Goal: Use online tool/utility: Utilize a website feature to perform a specific function

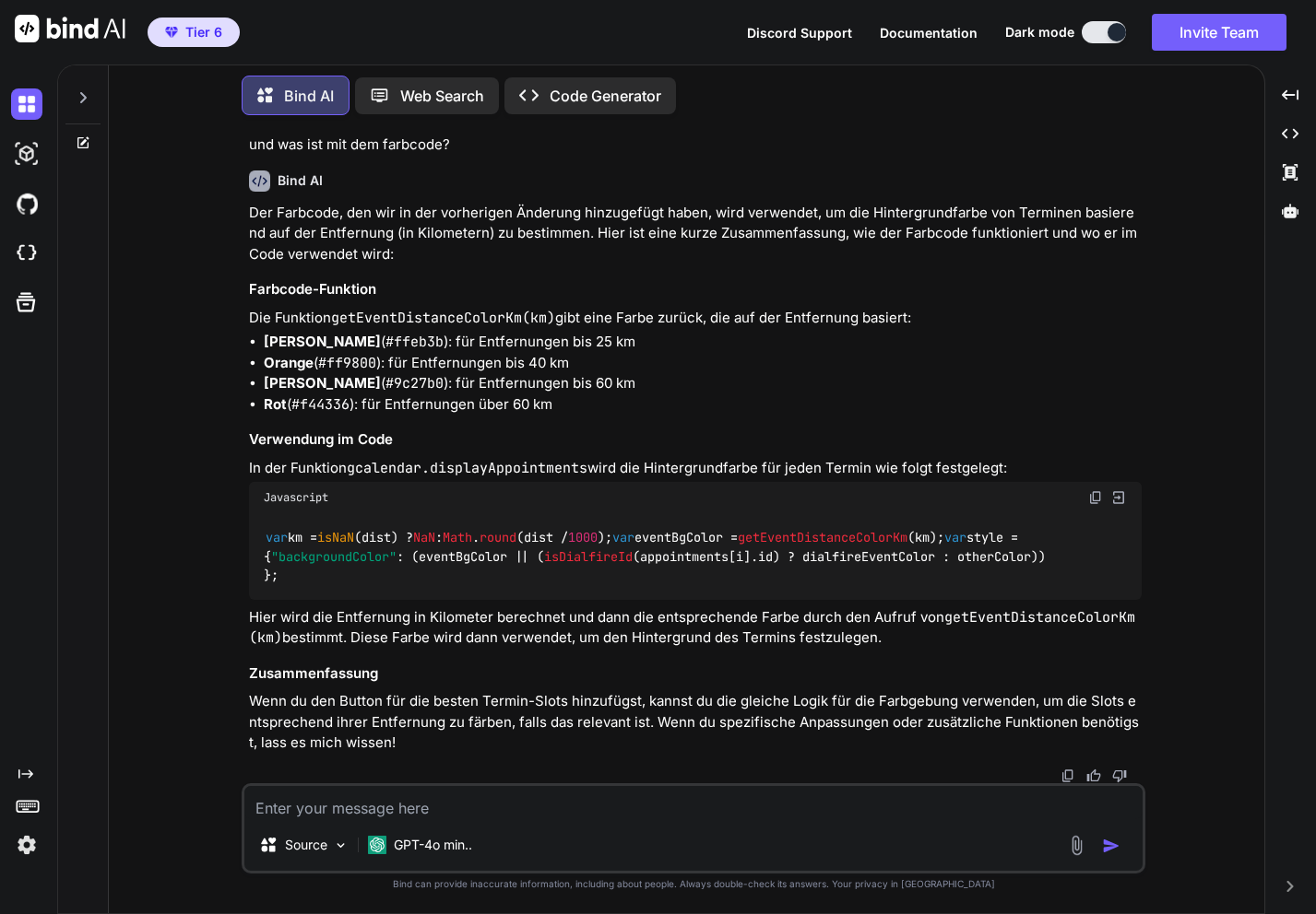
scroll to position [2563, 0]
click at [25, 851] on img at bounding box center [27, 845] width 32 height 32
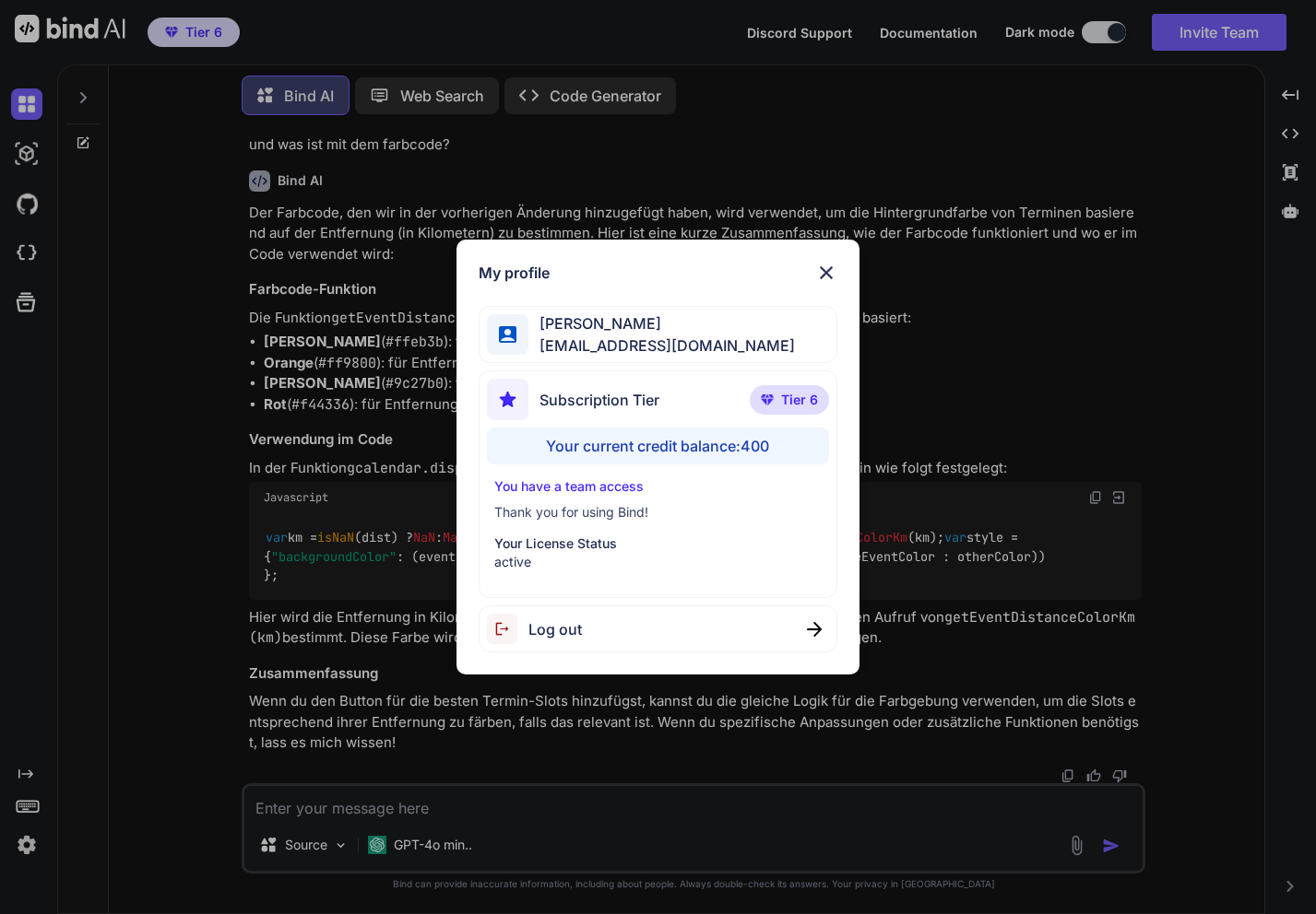
click at [680, 448] on div "Your current credit balance: 400" at bounding box center [658, 446] width 341 height 37
click at [779, 402] on p "Tier 6" at bounding box center [788, 400] width 79 height 30
click at [780, 337] on div "[PERSON_NAME] [EMAIL_ADDRESS][DOMAIN_NAME]" at bounding box center [658, 335] width 358 height 58
click at [824, 272] on img at bounding box center [826, 273] width 22 height 22
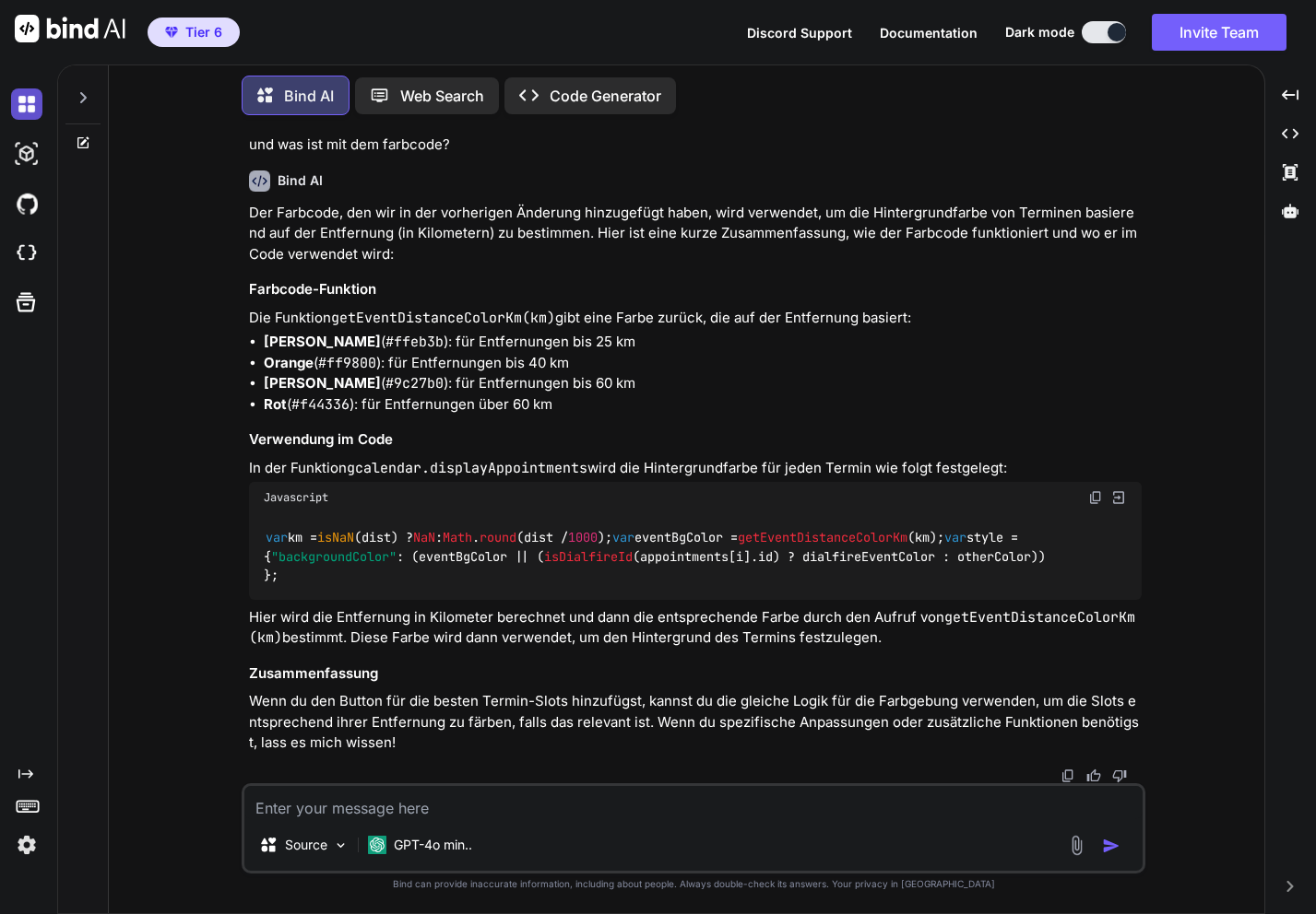
click at [22, 105] on img at bounding box center [27, 104] width 32 height 32
type textarea "x"
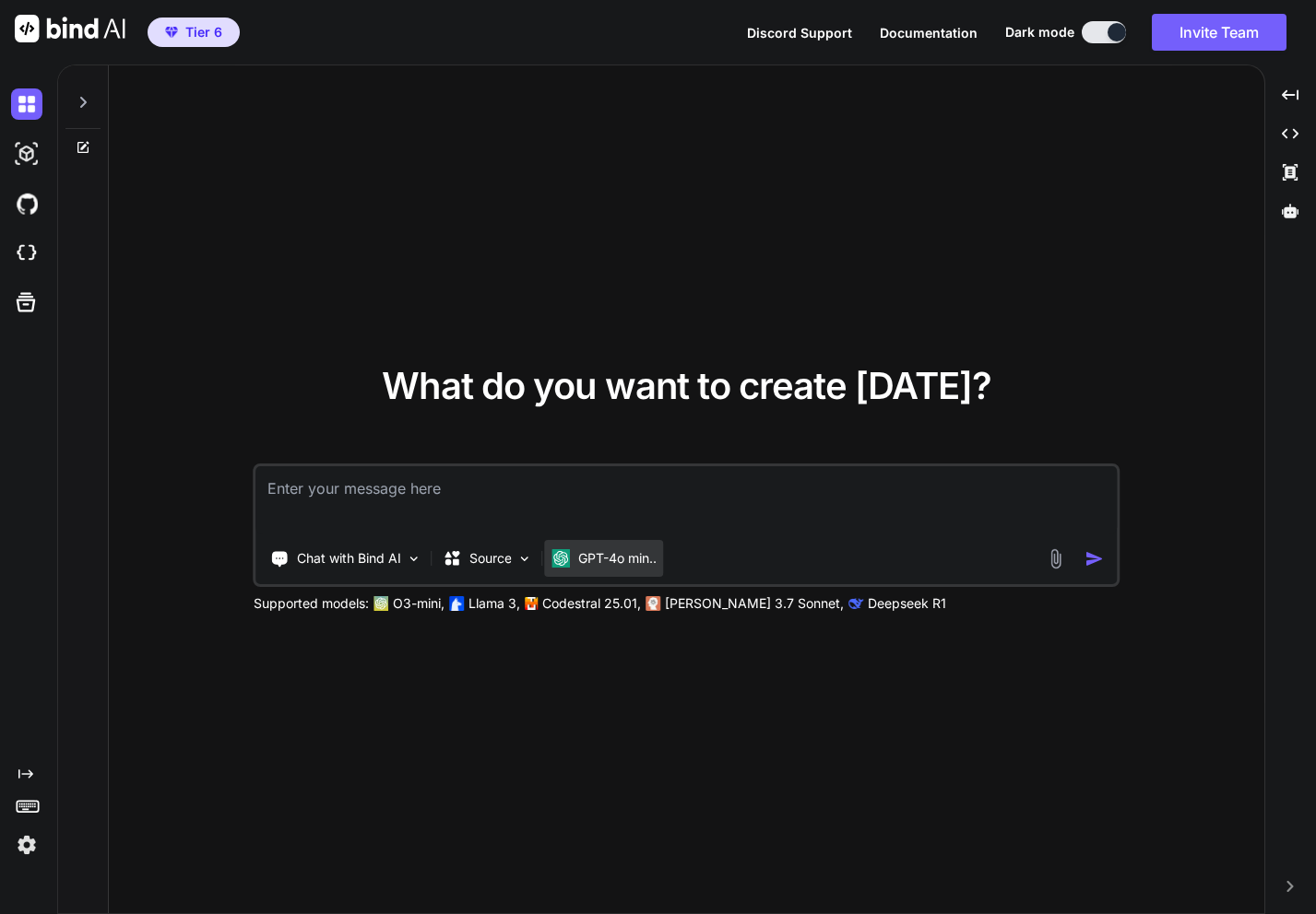
click at [626, 559] on p "GPT-4o min.." at bounding box center [617, 559] width 79 height 19
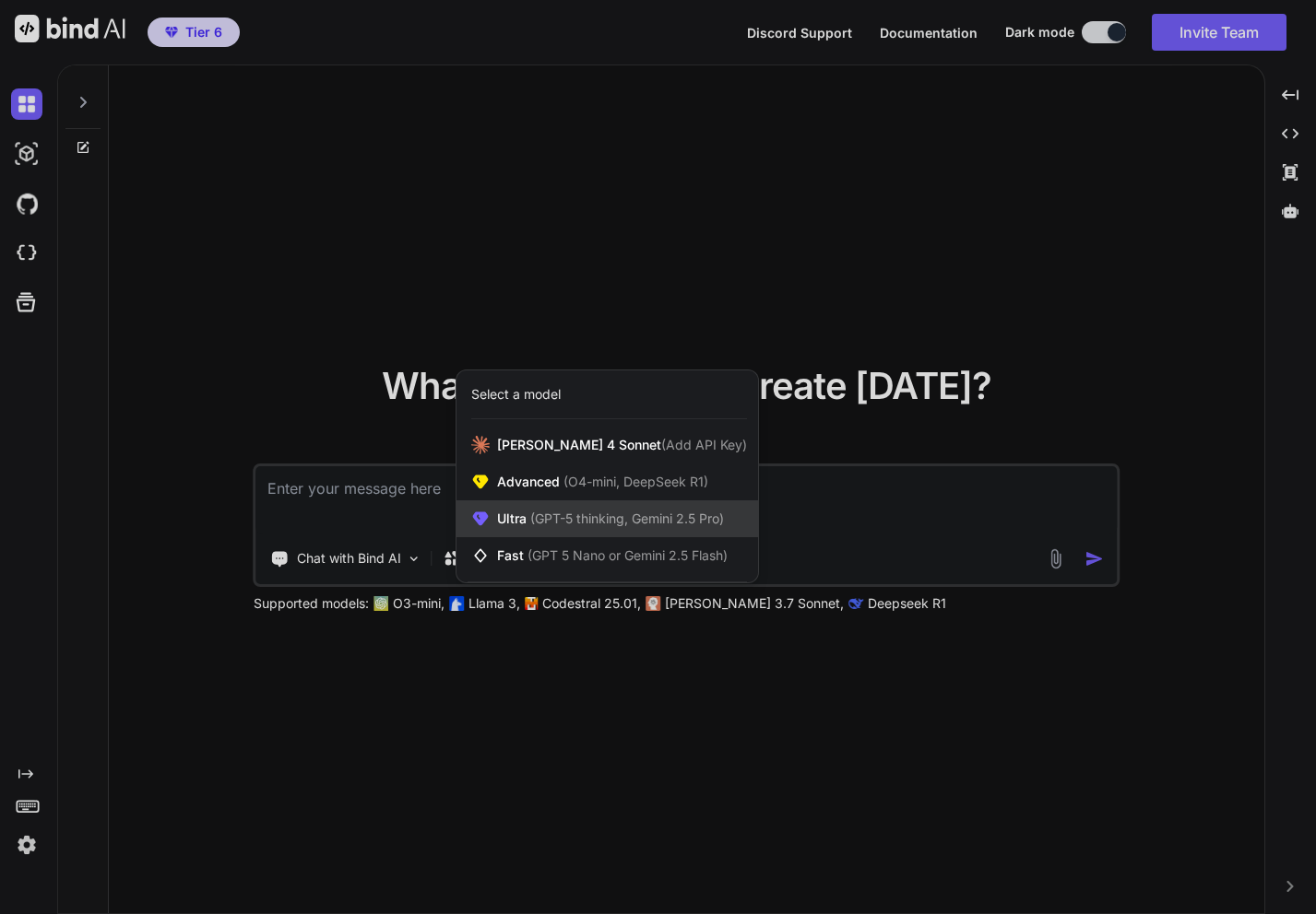
click at [606, 529] on div "Ultra (GPT-5 thinking, Gemini 2.5 Pro)" at bounding box center [607, 519] width 301 height 37
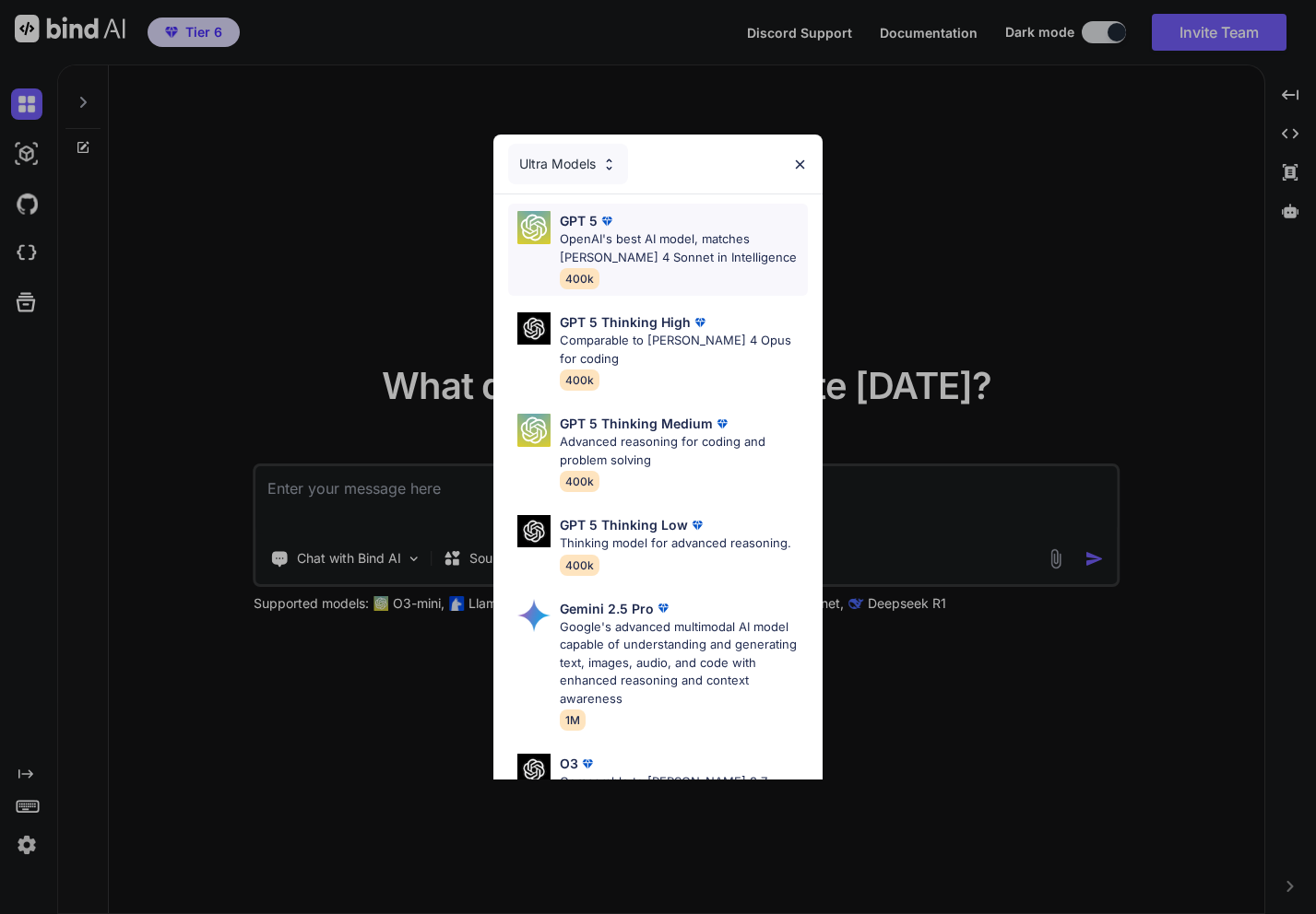
click at [668, 242] on p "OpenAI's best AI model, matches [PERSON_NAME] 4 Sonnet in Intelligence" at bounding box center [683, 248] width 248 height 36
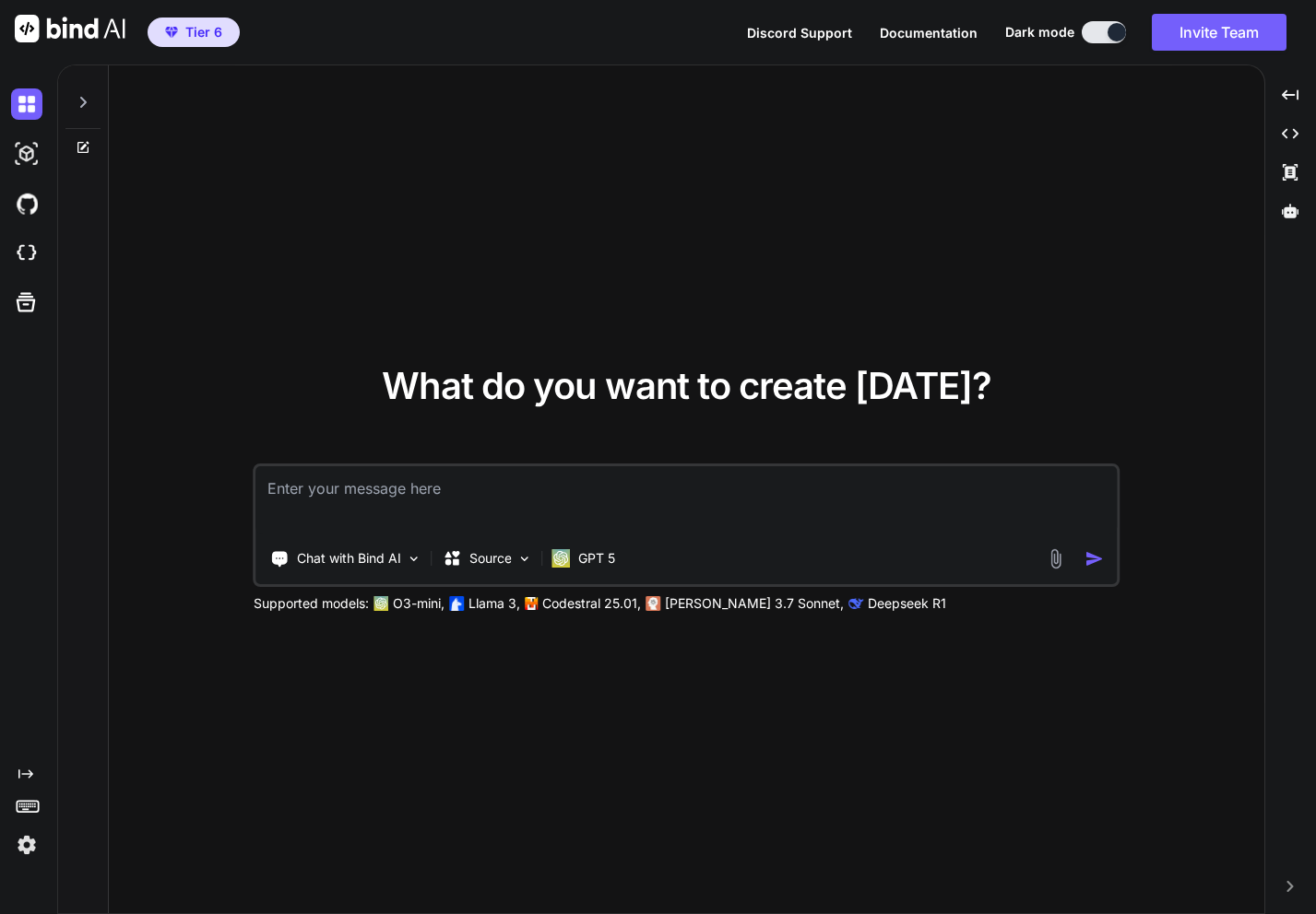
click at [544, 494] on textarea at bounding box center [686, 501] width 862 height 69
click at [484, 508] on textarea at bounding box center [686, 501] width 862 height 69
paste textarea "Problem, der aktuelle arbeitstag hat erst angefangen also sind 0 Termine trotzd…"
type textarea "Problem, der aktuelle arbeitstag hat erst angefangen also sind 0 Termine trotzd…"
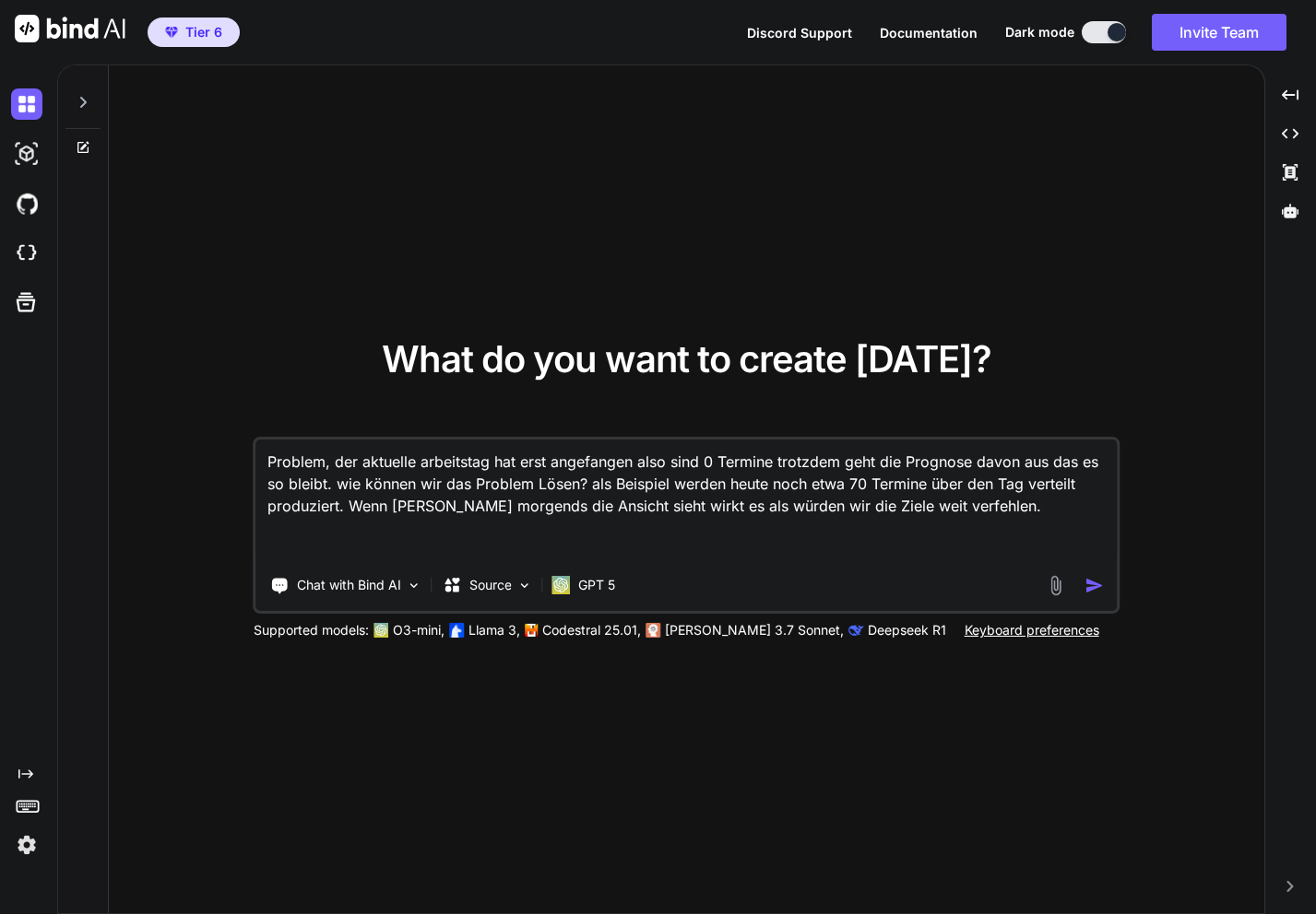
click at [575, 487] on textarea "Problem, der aktuelle arbeitstag hat erst angefangen also sind 0 Termine trotzd…" at bounding box center [686, 500] width 862 height 121
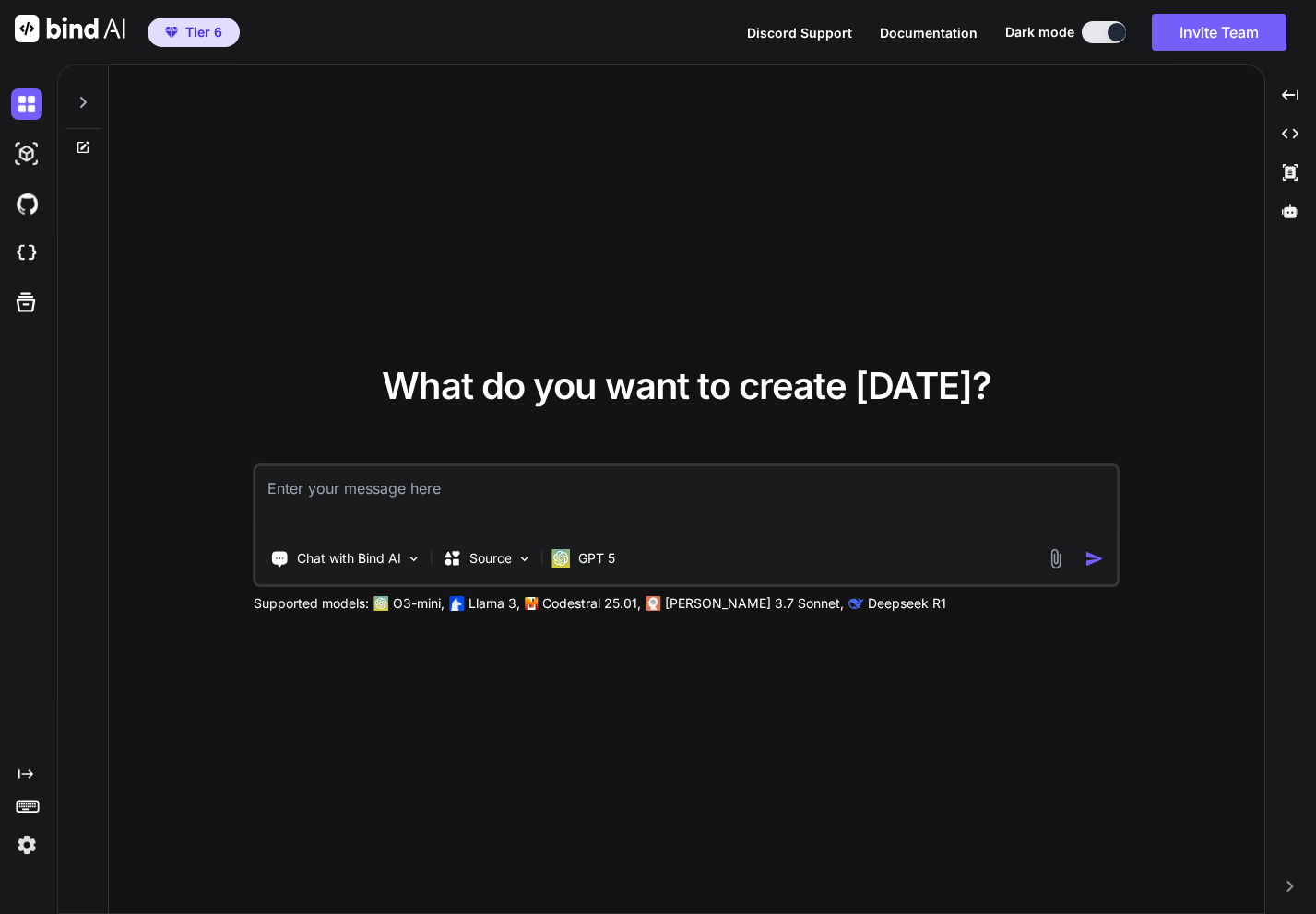
click at [477, 487] on textarea at bounding box center [686, 501] width 862 height 69
paste textarea "7) Loremipsumdol & sitam Consecteturadip Elitse → Doei-Tem: Inc utlaboreetd Mag…"
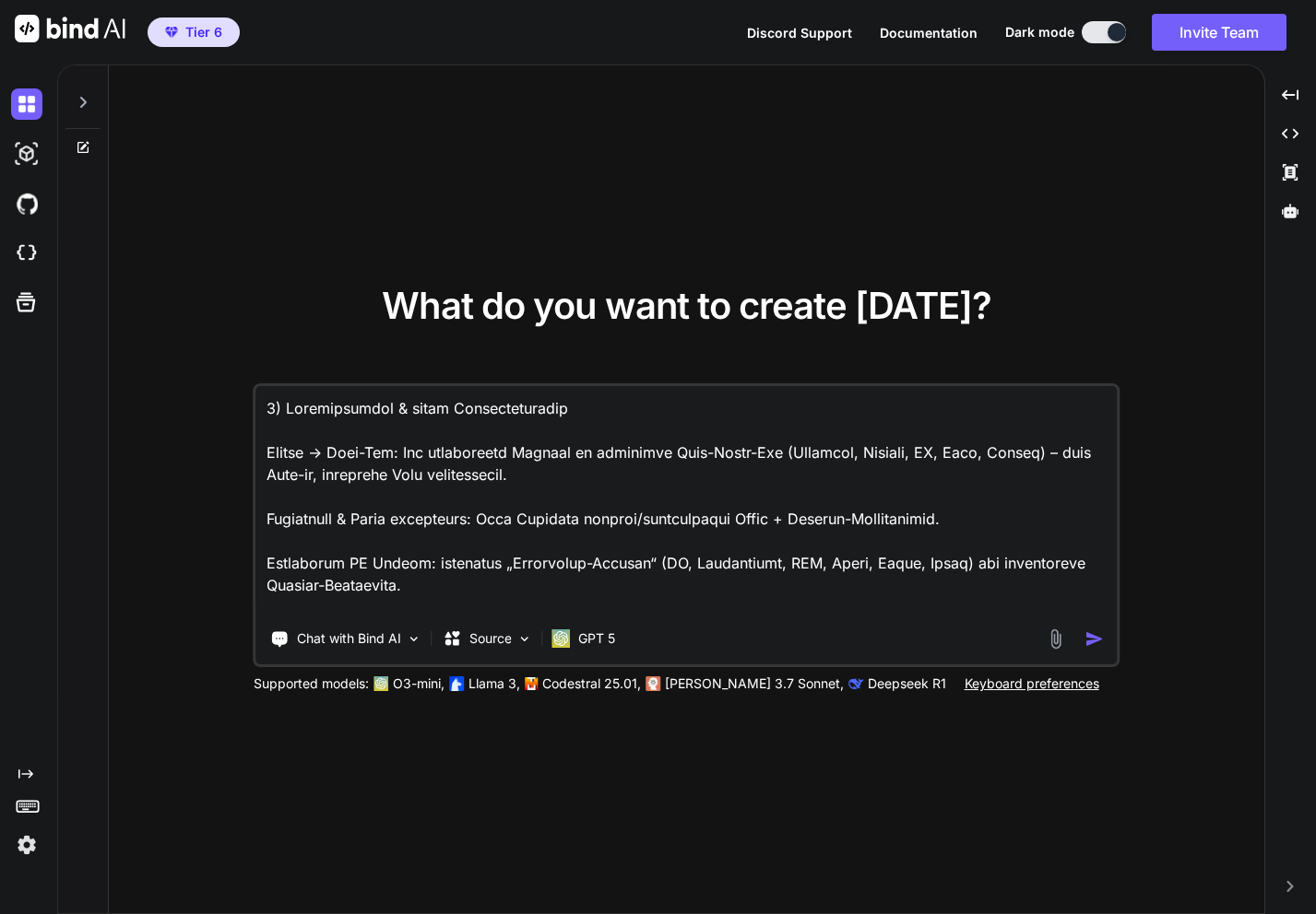
click at [266, 405] on textarea at bounding box center [686, 501] width 862 height 229
paste textarea "Loremipsumdolorsita (Consectet-, Adipis- eli Seddoeiusmodtempori) utl etdo Magn…"
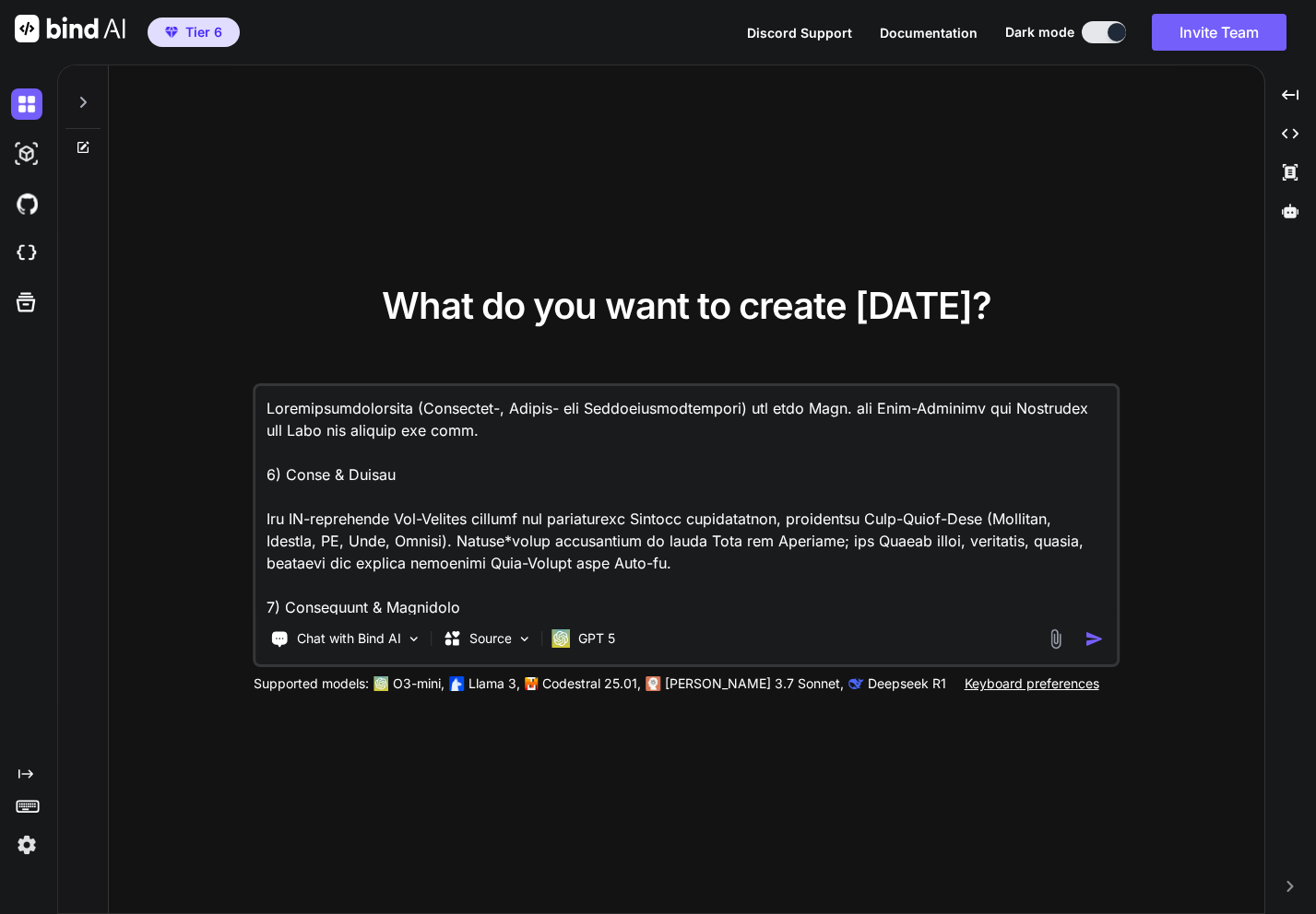
scroll to position [4315, 0]
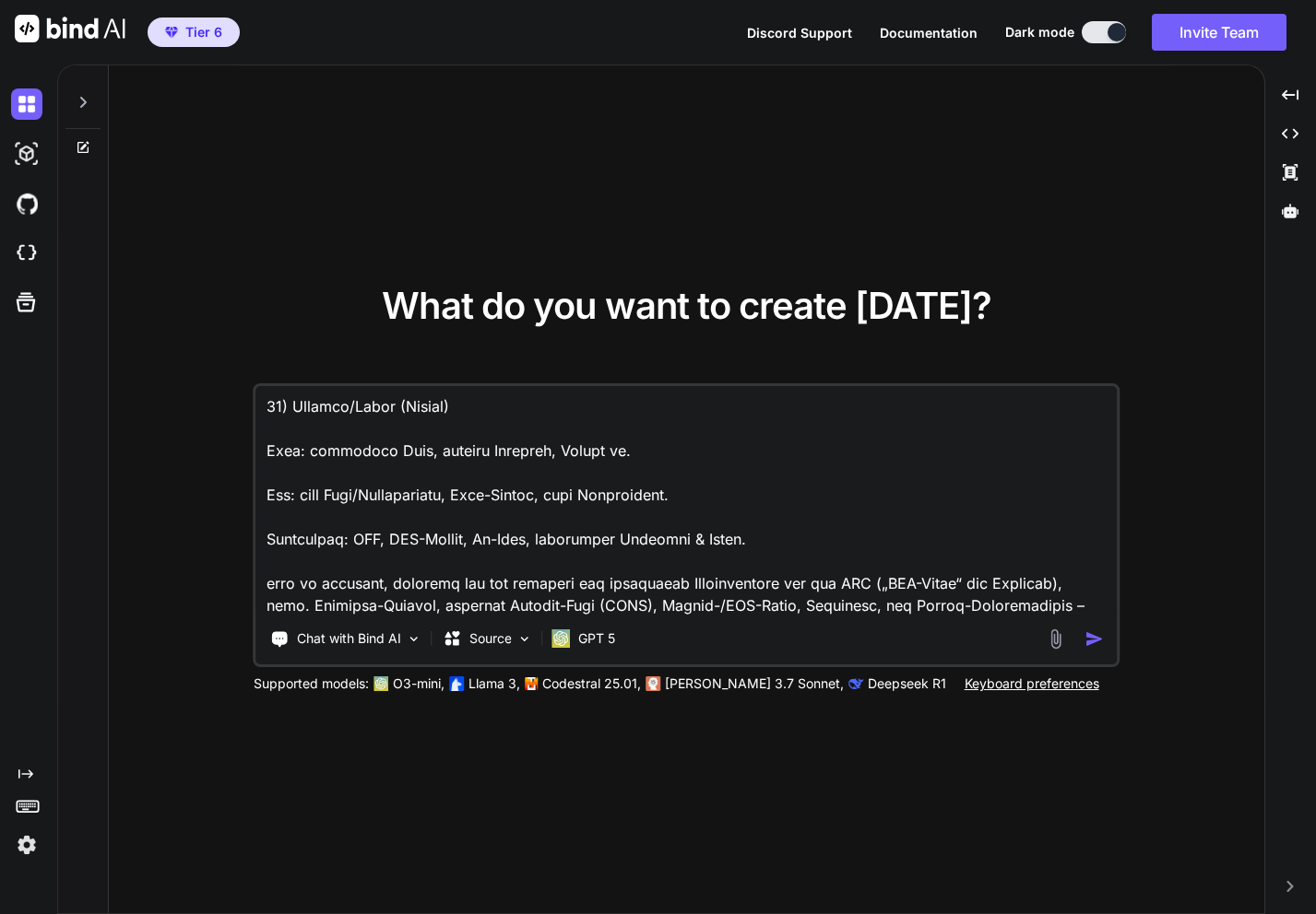
type textarea "Loremipsumdolorsita (Consectet-, Adipis- eli Seddoeiusmodtempori) utl etdo Magn…"
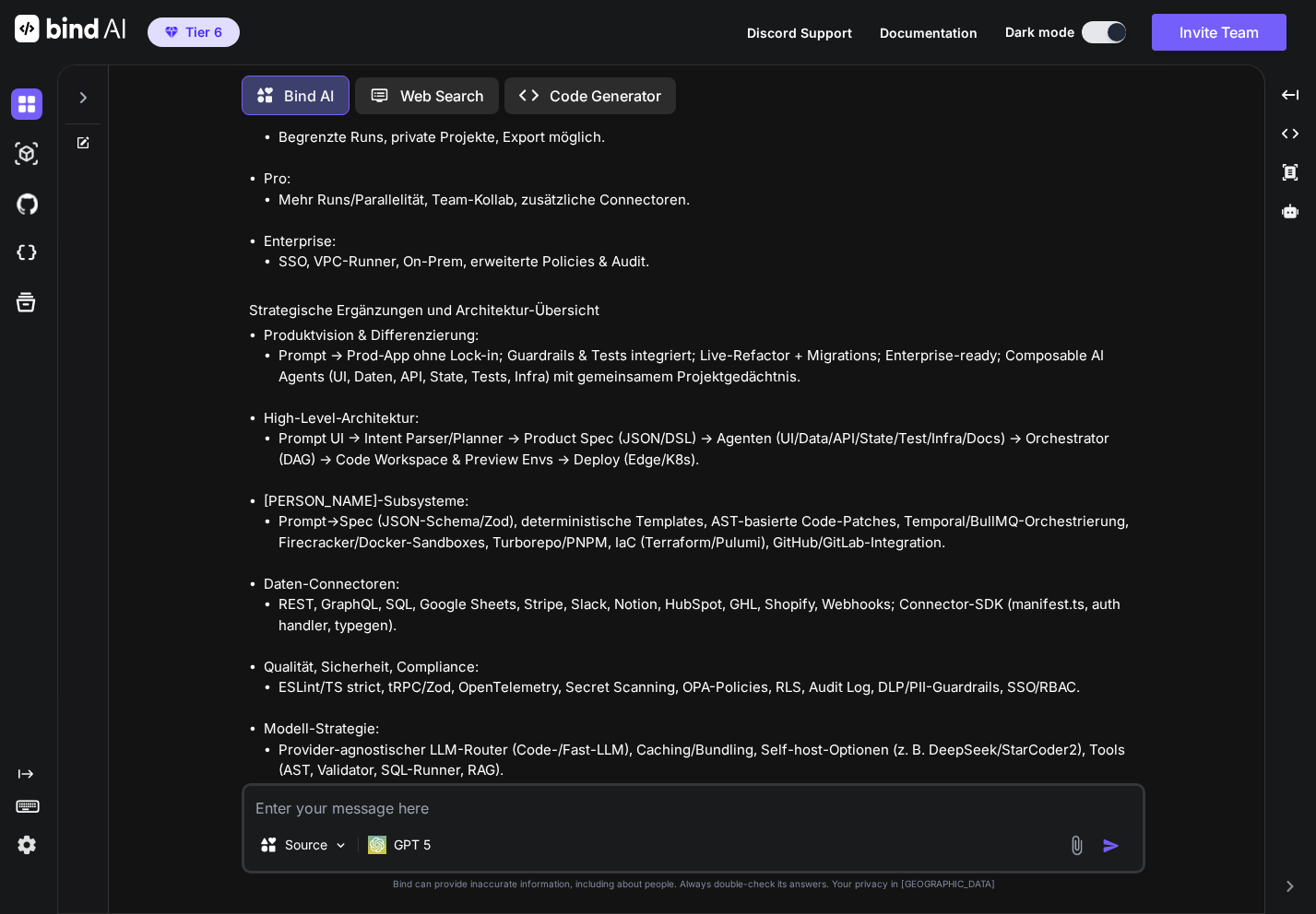
scroll to position [6338, 0]
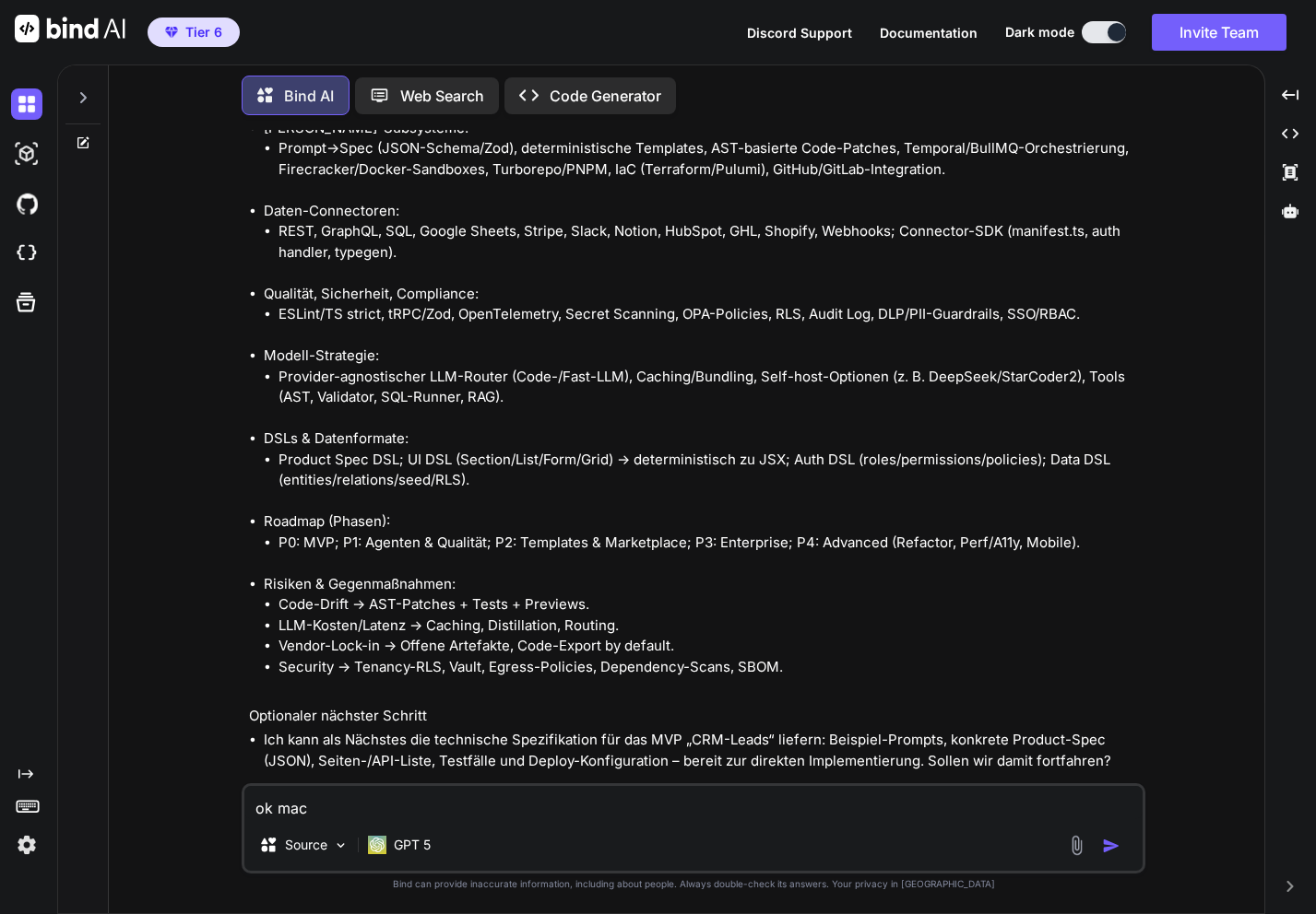
type textarea "ok mach"
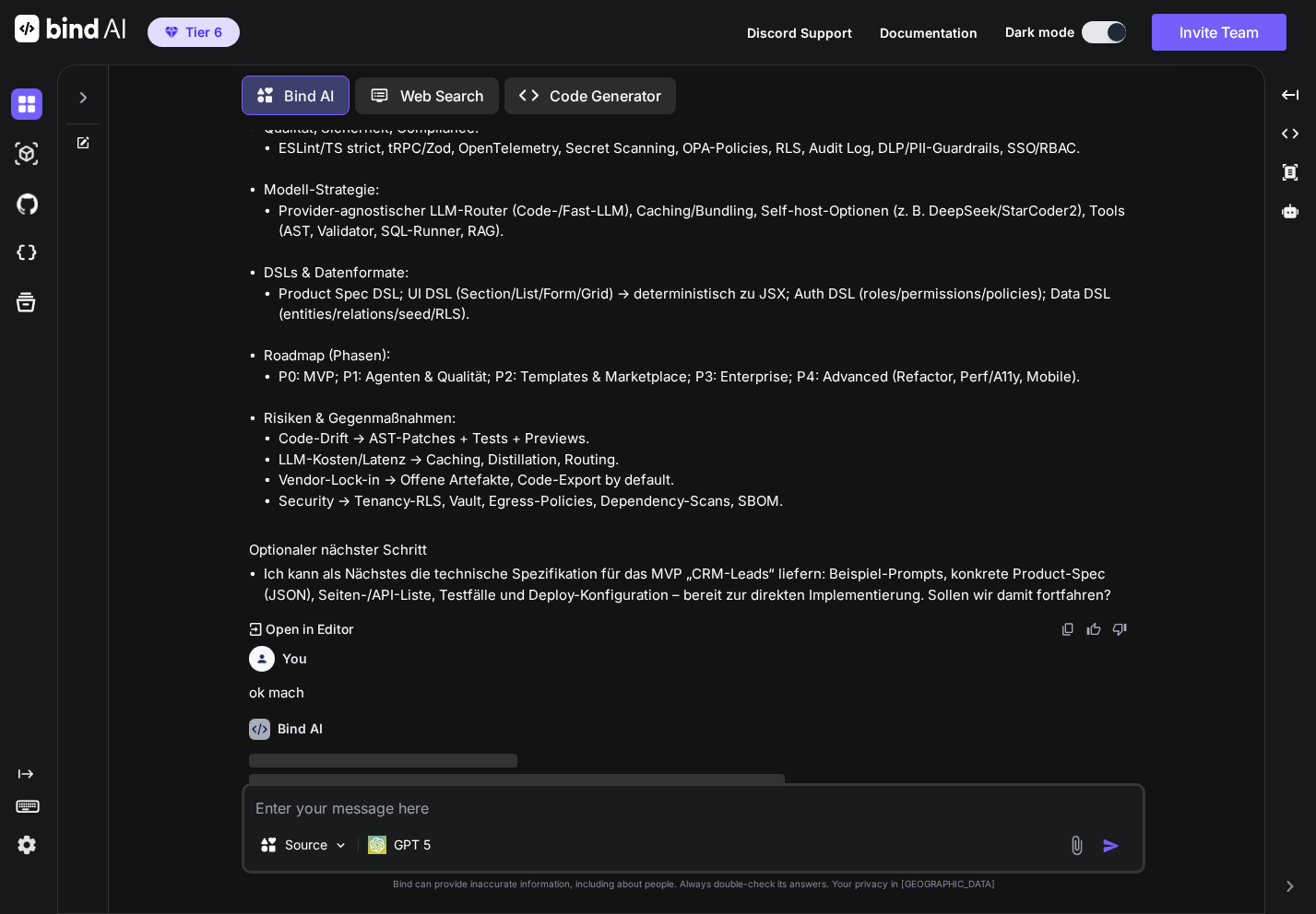
scroll to position [6533, 0]
